Goal: Check status: Check status

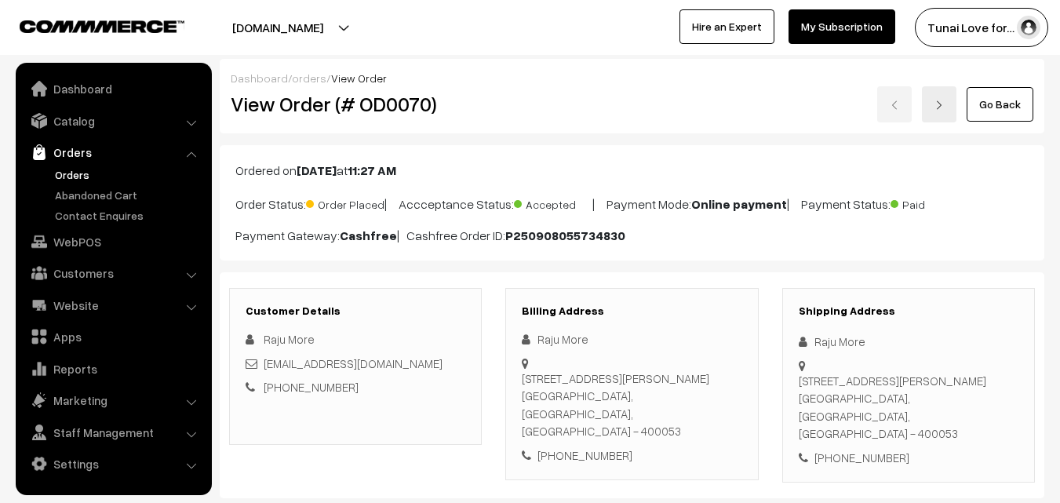
scroll to position [392, 0]
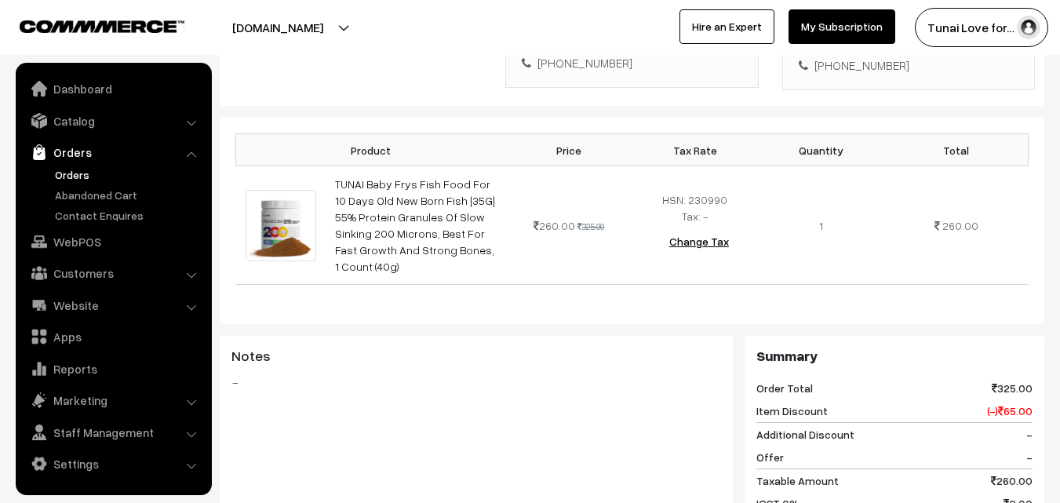
click at [73, 169] on link "Orders" at bounding box center [128, 174] width 155 height 16
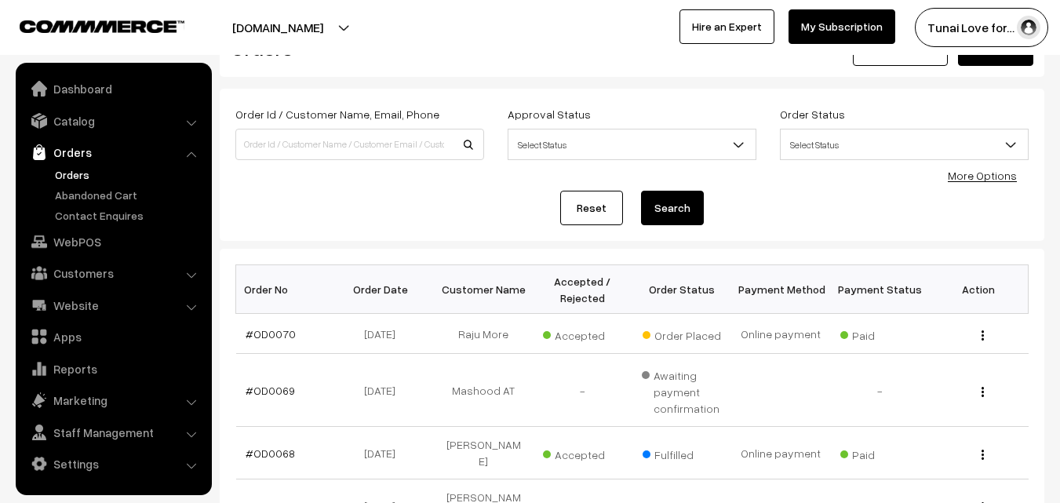
scroll to position [157, 0]
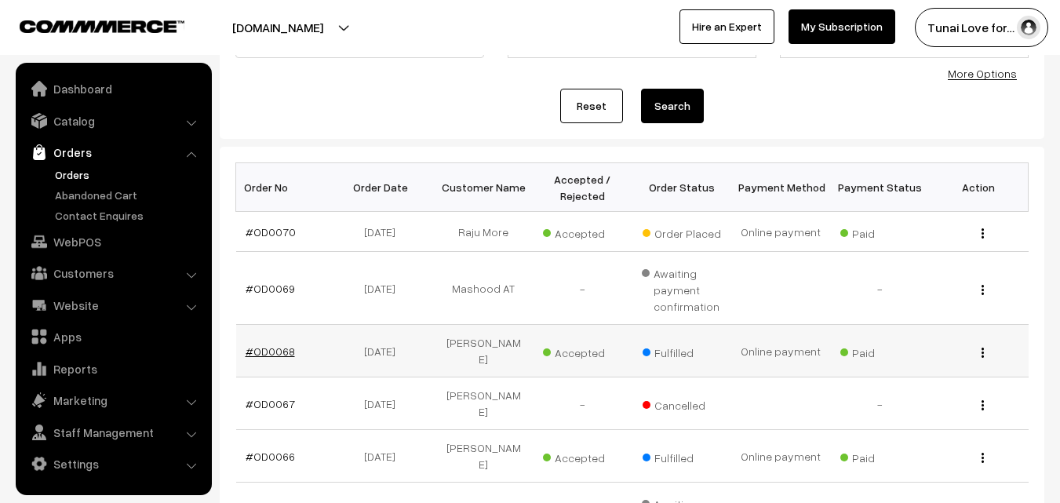
click at [275, 344] on link "#OD0068" at bounding box center [270, 350] width 49 height 13
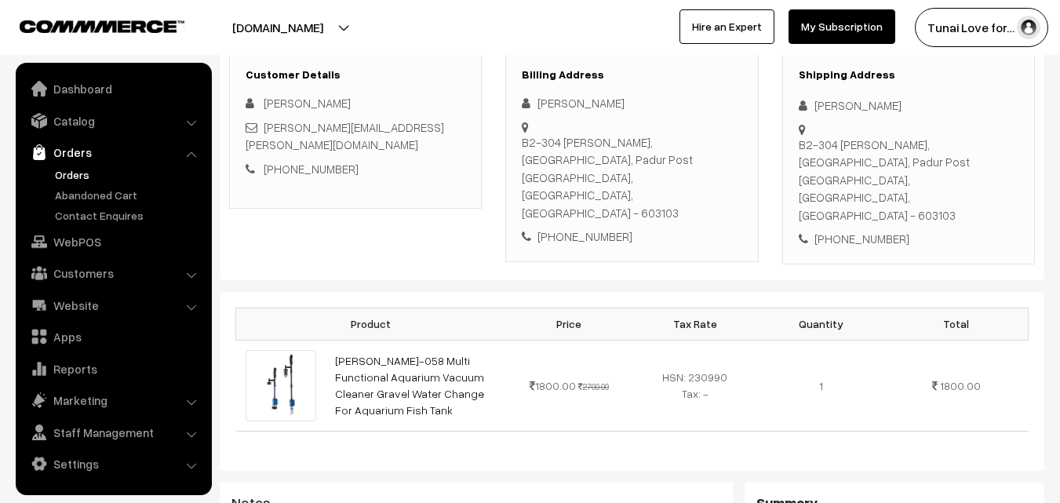
scroll to position [235, 0]
drag, startPoint x: 638, startPoint y: 140, endPoint x: 691, endPoint y: 141, distance: 53.4
click at [691, 141] on div "B2-[STREET_ADDRESS][PERSON_NAME]" at bounding box center [632, 178] width 220 height 89
copy div "Kazhipathur"
